Goal: Task Accomplishment & Management: Use online tool/utility

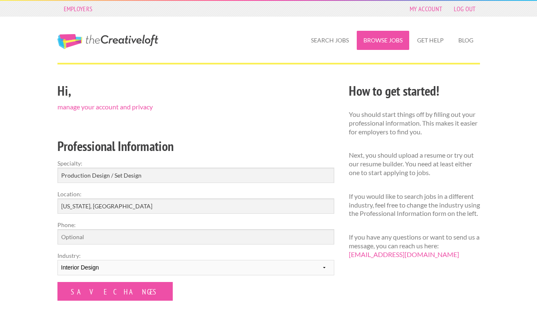
click at [383, 40] on link "Browse Jobs" at bounding box center [383, 40] width 52 height 19
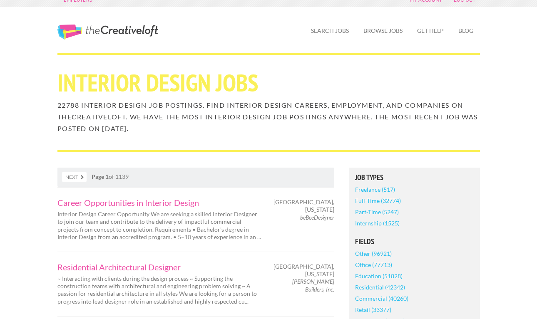
scroll to position [12, 0]
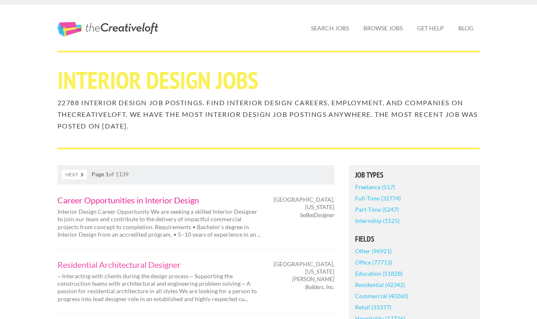
click at [102, 201] on link "Career Opportunities in Interior Design" at bounding box center [159, 200] width 204 height 8
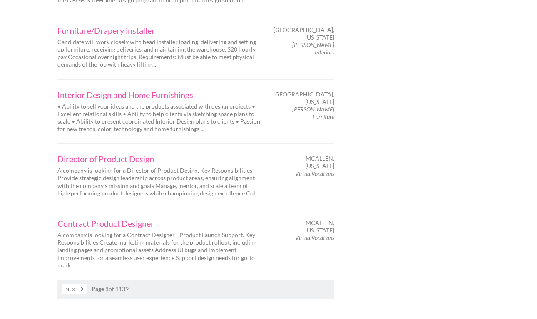
scroll to position [1264, 0]
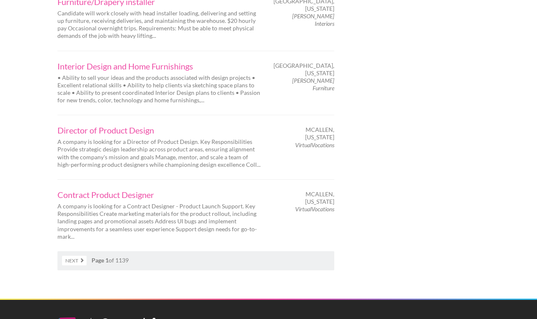
click at [80, 256] on link "Next" at bounding box center [74, 261] width 25 height 10
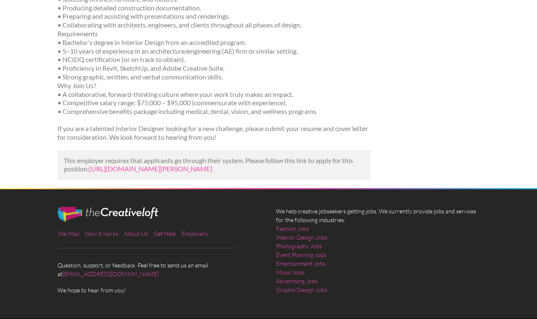
scroll to position [221, 0]
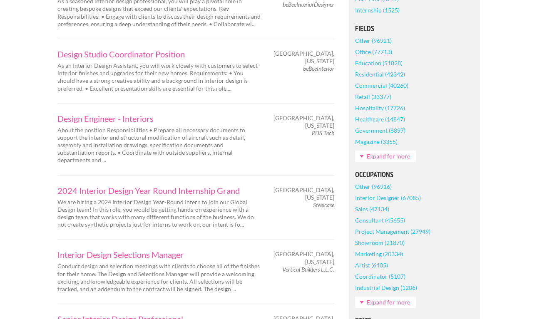
scroll to position [230, 0]
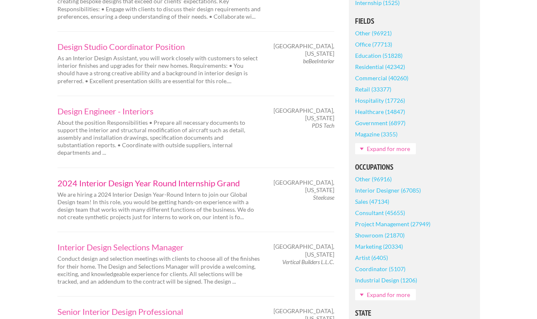
click at [105, 179] on link "2024 Interior Design Year Round Internship Grand" at bounding box center [159, 183] width 204 height 8
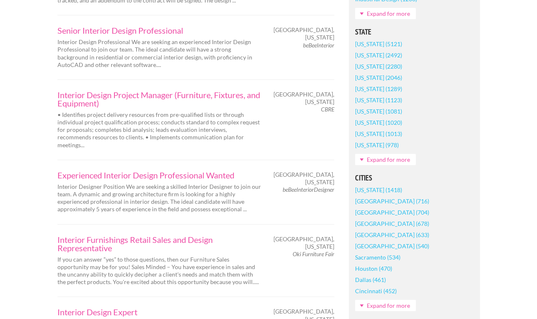
scroll to position [519, 0]
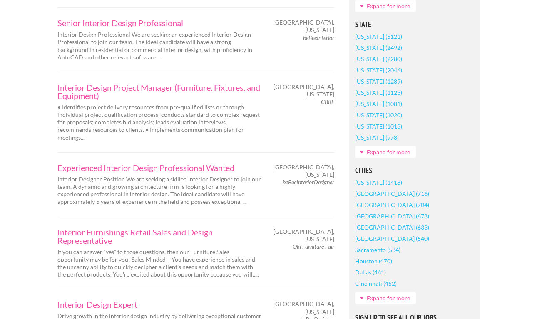
click at [360, 184] on link "New York (1418)" at bounding box center [378, 182] width 47 height 11
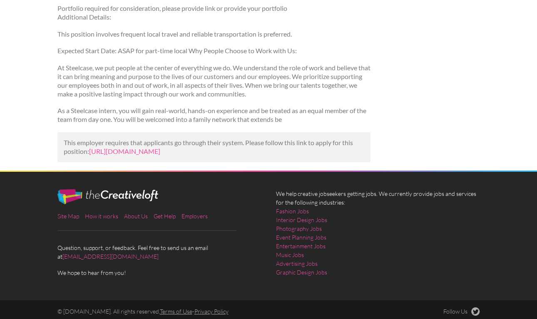
scroll to position [796, 0]
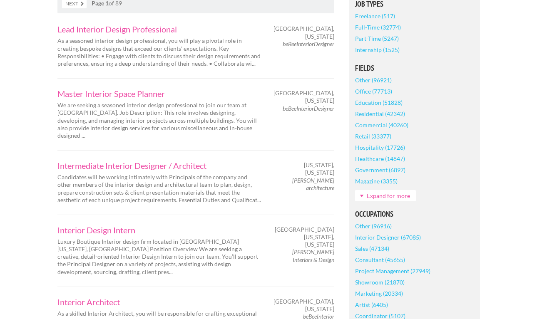
scroll to position [223, 0]
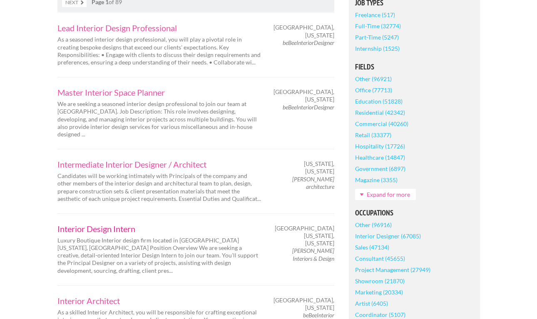
click at [128, 225] on link "Interior Design Intern" at bounding box center [159, 229] width 204 height 8
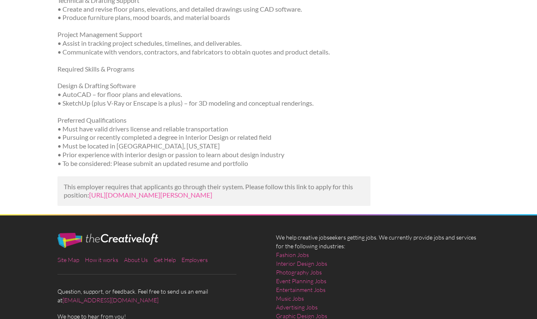
scroll to position [309, 0]
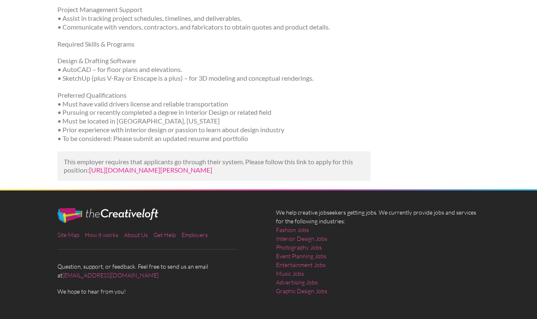
click at [144, 166] on link "[URL][DOMAIN_NAME][PERSON_NAME]" at bounding box center [150, 170] width 123 height 8
